Goal: Task Accomplishment & Management: Manage account settings

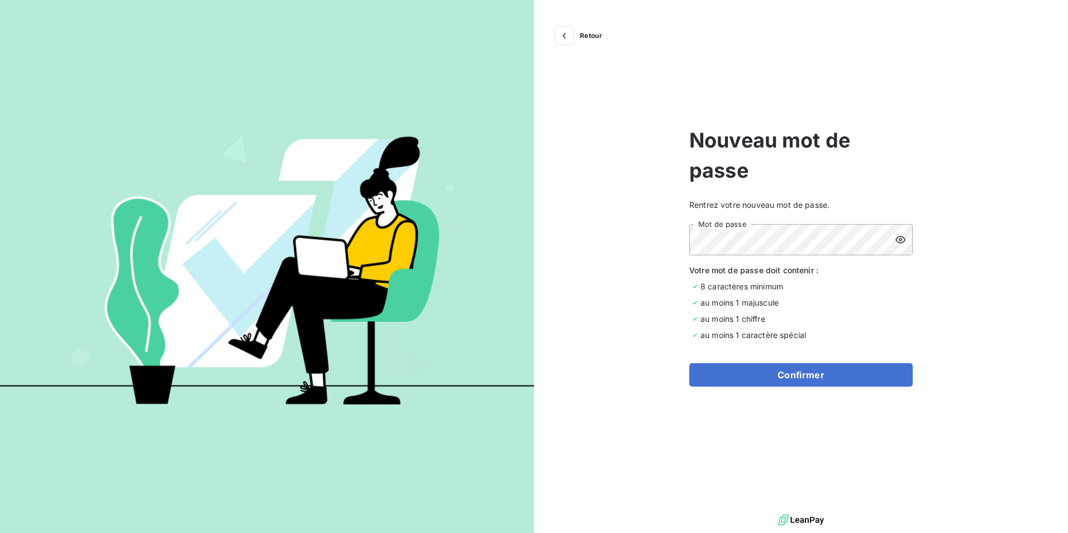
click at [898, 239] on icon at bounding box center [900, 239] width 11 height 11
click at [817, 381] on button "Confirmer" at bounding box center [800, 374] width 223 height 23
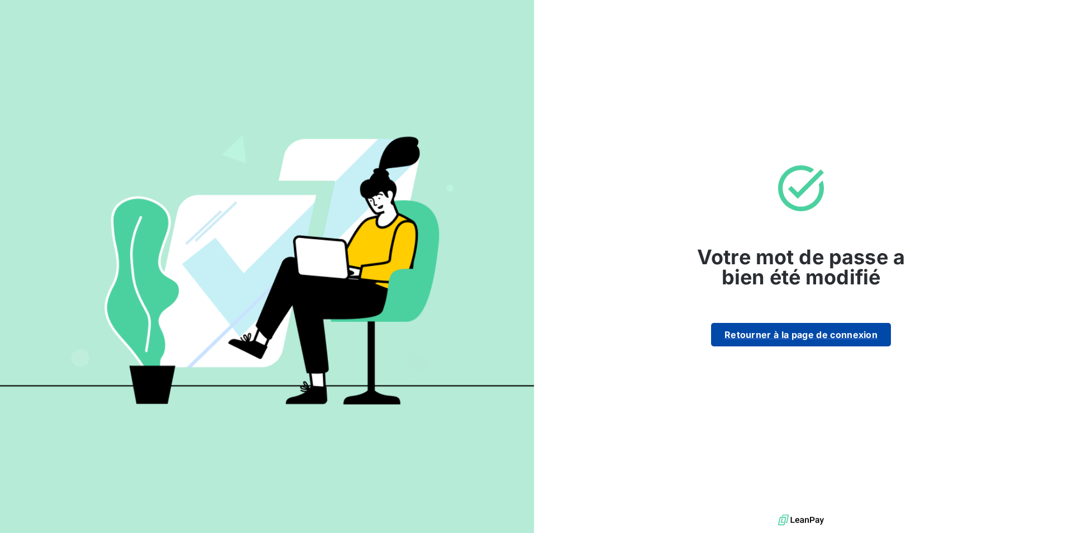
click at [833, 336] on button "Retourner à la page de connexion" at bounding box center [801, 334] width 180 height 23
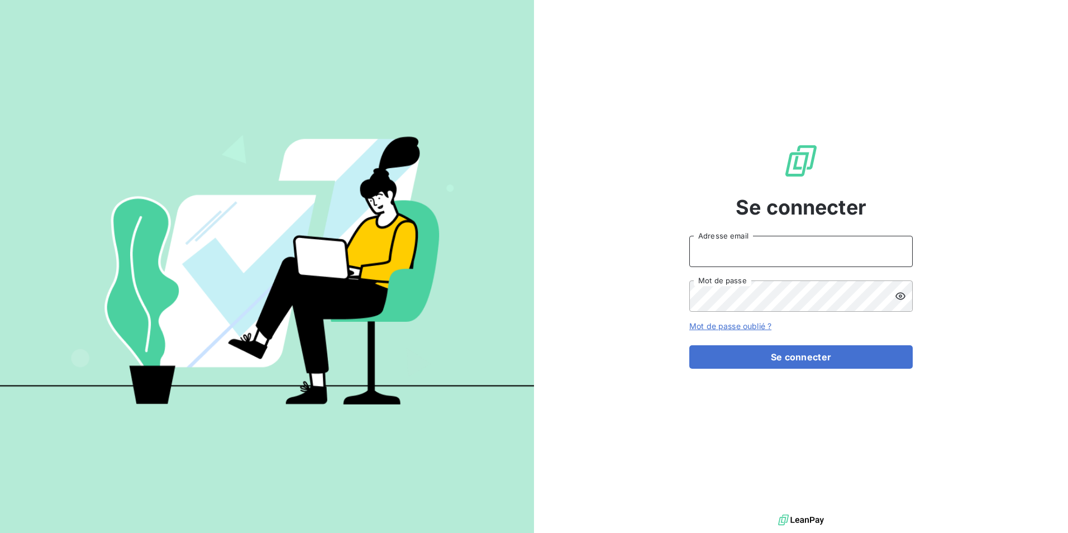
click at [816, 245] on input "Adresse email" at bounding box center [800, 251] width 223 height 31
type input "[EMAIL_ADDRESS][DOMAIN_NAME]"
click at [904, 297] on icon at bounding box center [900, 296] width 11 height 11
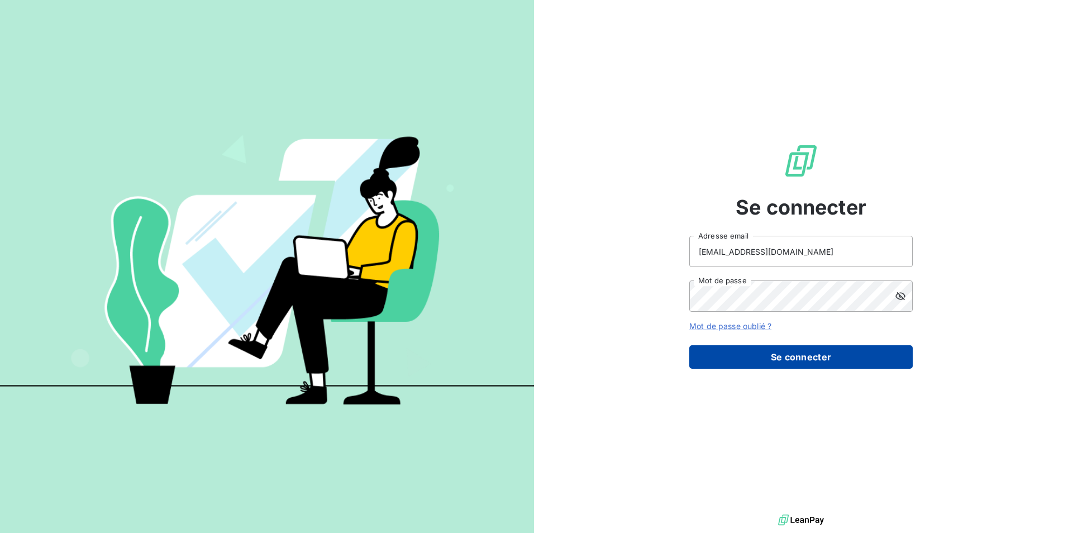
click at [789, 360] on button "Se connecter" at bounding box center [800, 356] width 223 height 23
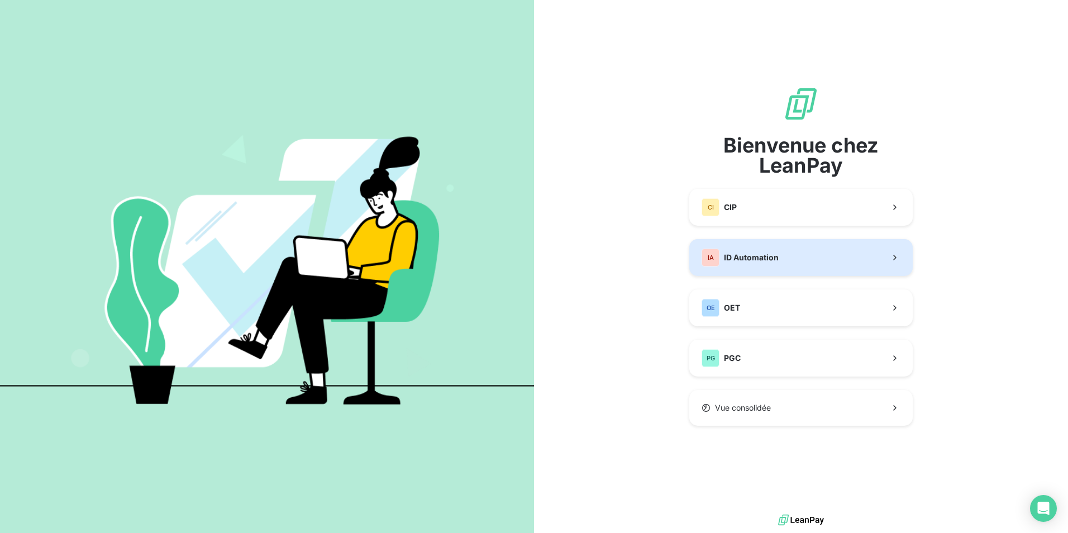
click at [753, 257] on span "ID Automation" at bounding box center [751, 257] width 55 height 11
